Goal: Communication & Community: Answer question/provide support

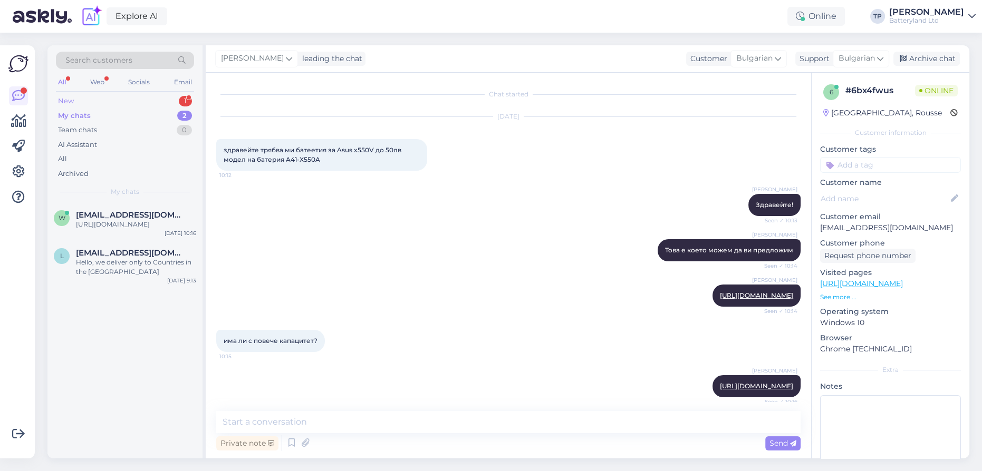
scroll to position [26, 0]
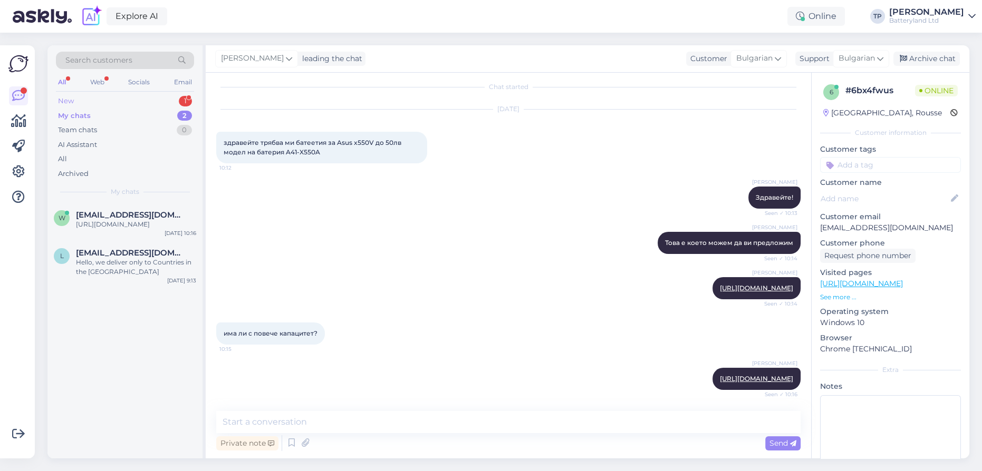
click at [136, 99] on div "New 1" at bounding box center [125, 101] width 138 height 15
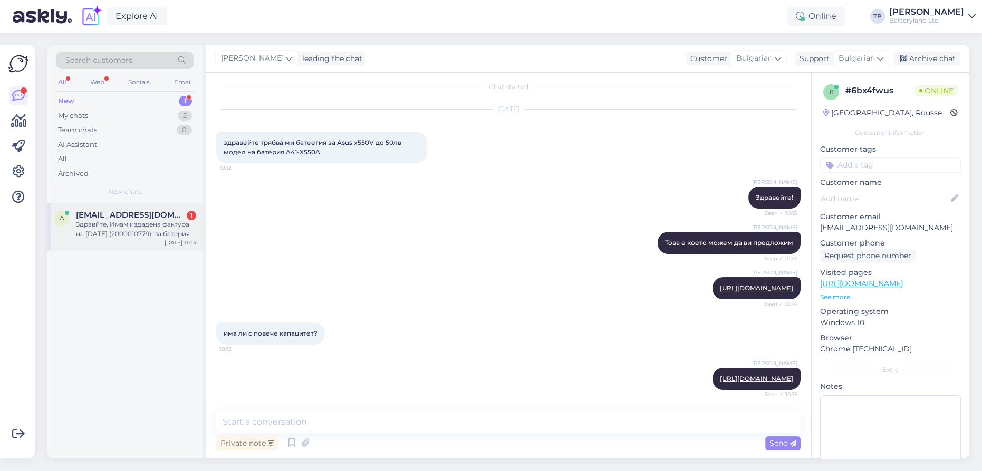
click at [180, 221] on div "[EMAIL_ADDRESS][DOMAIN_NAME] 1 Здравйте, Имам издадена фактура на [DATE] (20000…" at bounding box center [136, 224] width 120 height 28
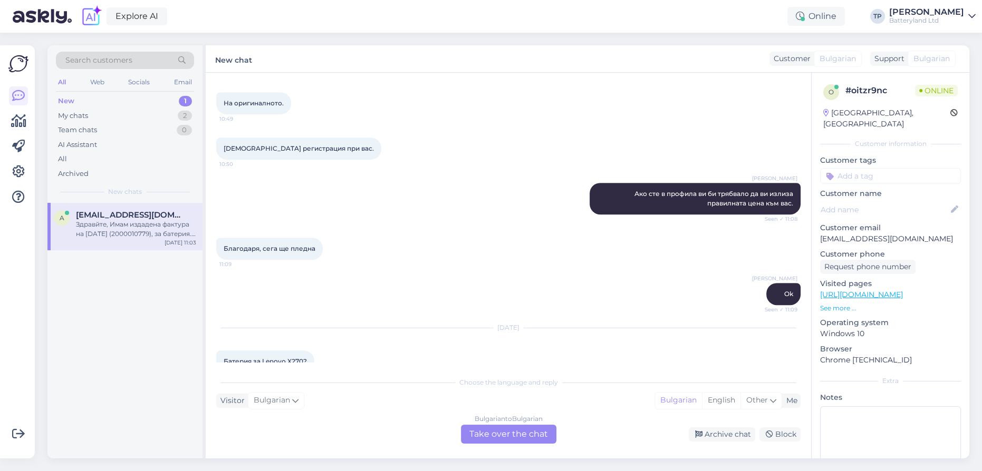
scroll to position [893, 0]
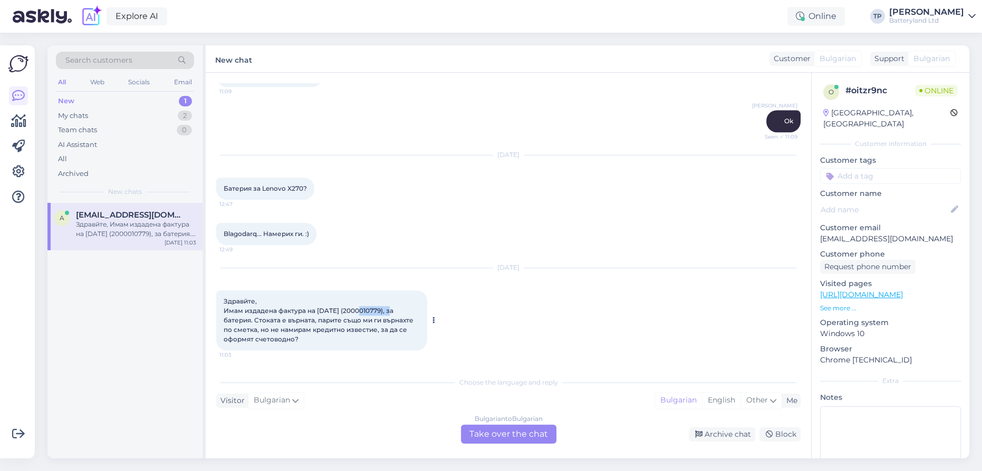
drag, startPoint x: 353, startPoint y: 307, endPoint x: 391, endPoint y: 307, distance: 38.0
click at [391, 307] on span "Здравйте, Имам издадена фактура на [DATE] (2000010779), за батерия. Стоката е в…" at bounding box center [319, 320] width 191 height 46
copy span "2000010779"
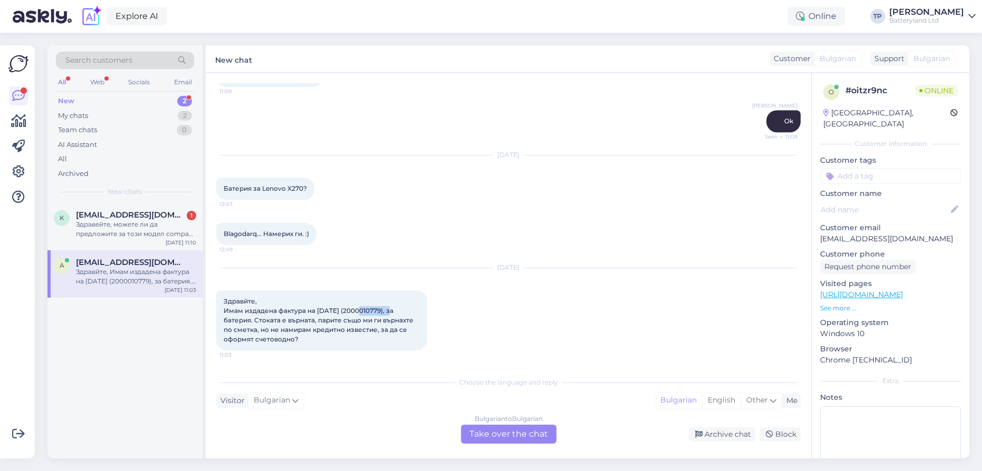
copy span "2000010779"
click at [26, 343] on div at bounding box center [18, 252] width 20 height 396
click at [482, 432] on div "Bulgarian to Bulgarian Take over the chat" at bounding box center [508, 434] width 95 height 19
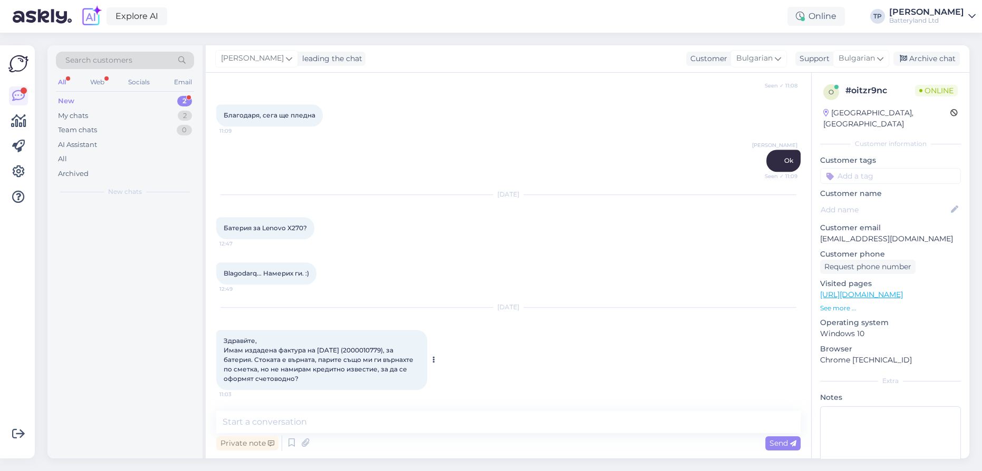
scroll to position [853, 0]
click at [158, 224] on div "[EMAIL_ADDRESS][DOMAIN_NAME] 1 Здравейте, можете ли да предложите за този модел…" at bounding box center [136, 224] width 120 height 28
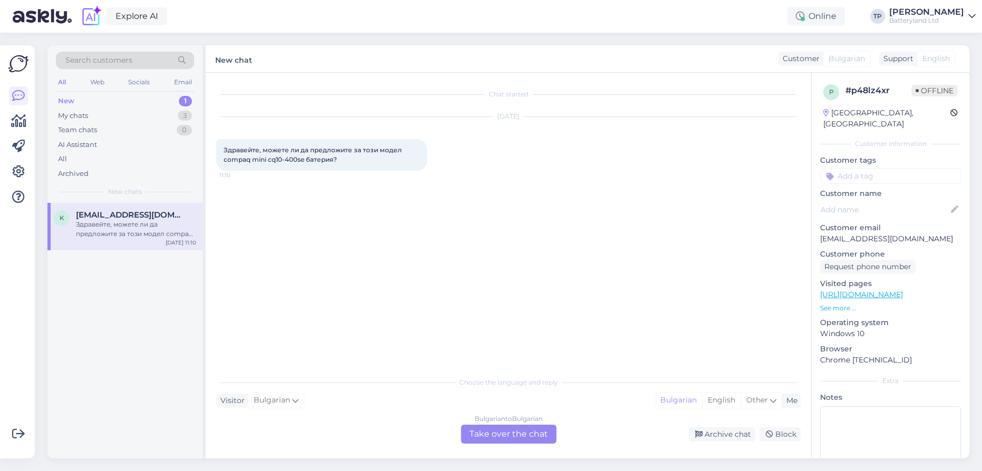
click at [515, 433] on div "Bulgarian to Bulgarian Take over the chat" at bounding box center [508, 434] width 95 height 19
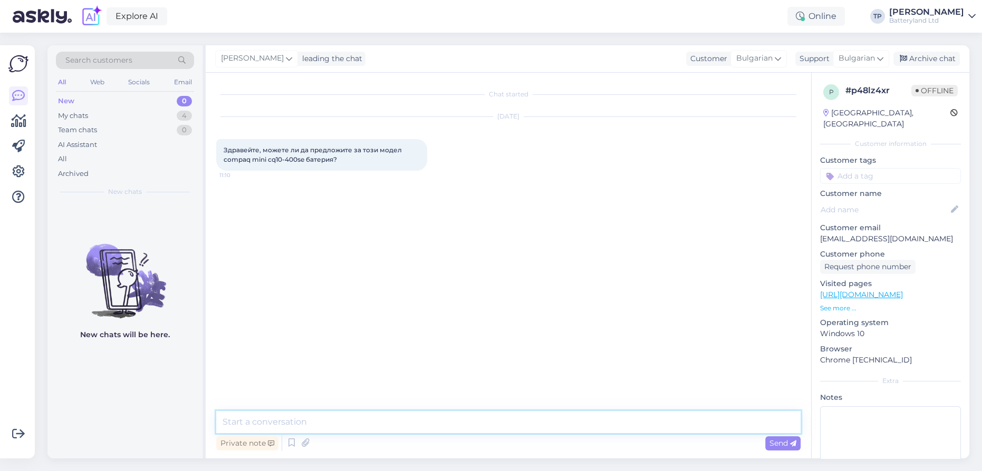
click at [424, 425] on textarea at bounding box center [508, 422] width 584 height 22
type textarea "z"
type textarea "з"
type textarea "Z"
type textarea "Здравейте, ще потърся и ще ви пиша"
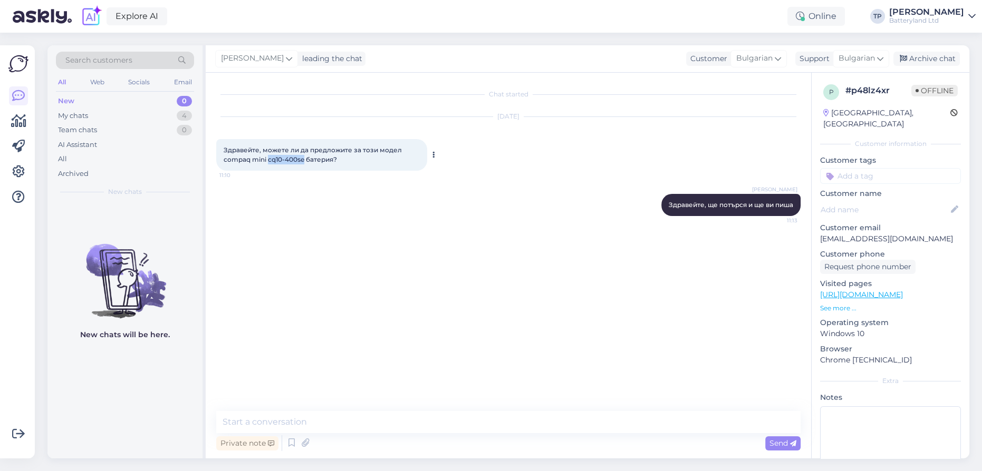
drag, startPoint x: 267, startPoint y: 159, endPoint x: 305, endPoint y: 160, distance: 37.5
click at [305, 160] on span "Здравейте, можете ли да предложите за този модел compaq mini cq10-400se батерия?" at bounding box center [314, 154] width 180 height 17
copy span "cq10-400se"
click at [301, 420] on textarea at bounding box center [508, 422] width 584 height 22
type textarea "При нас тази батерия е спряна от продажба"
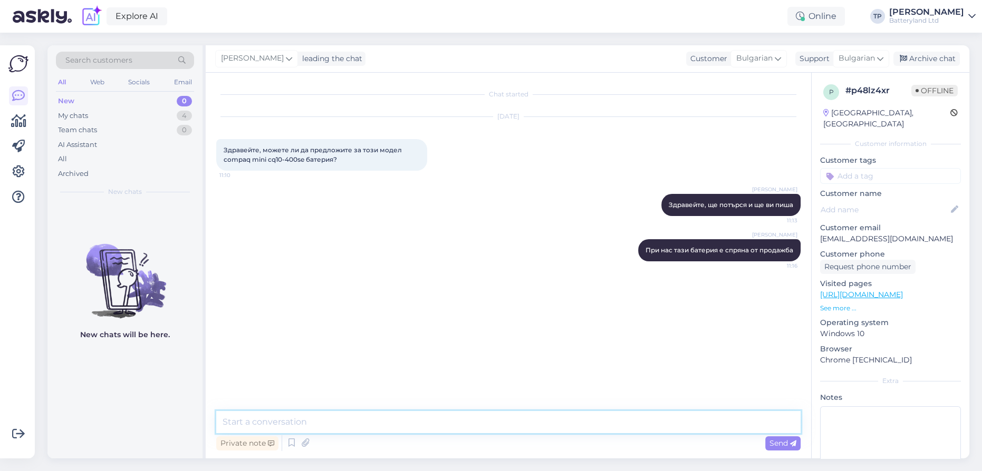
paste textarea "[URL][DOMAIN_NAME]"
type textarea "[URL][DOMAIN_NAME]"
paste textarea "[URL][DOMAIN_NAME]"
type textarea "Вижте при колеги : [URL][DOMAIN_NAME]"
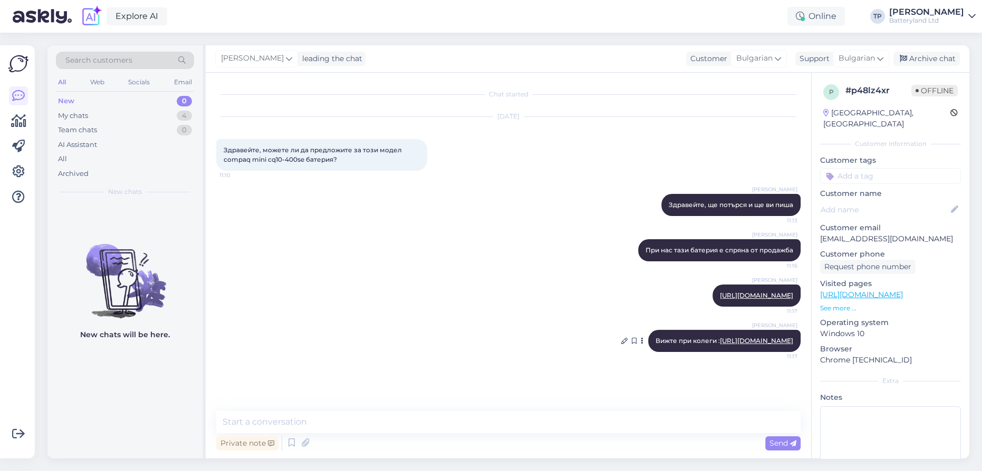
click at [720, 345] on link "[URL][DOMAIN_NAME]" at bounding box center [756, 341] width 73 height 8
